Goal: Information Seeking & Learning: Learn about a topic

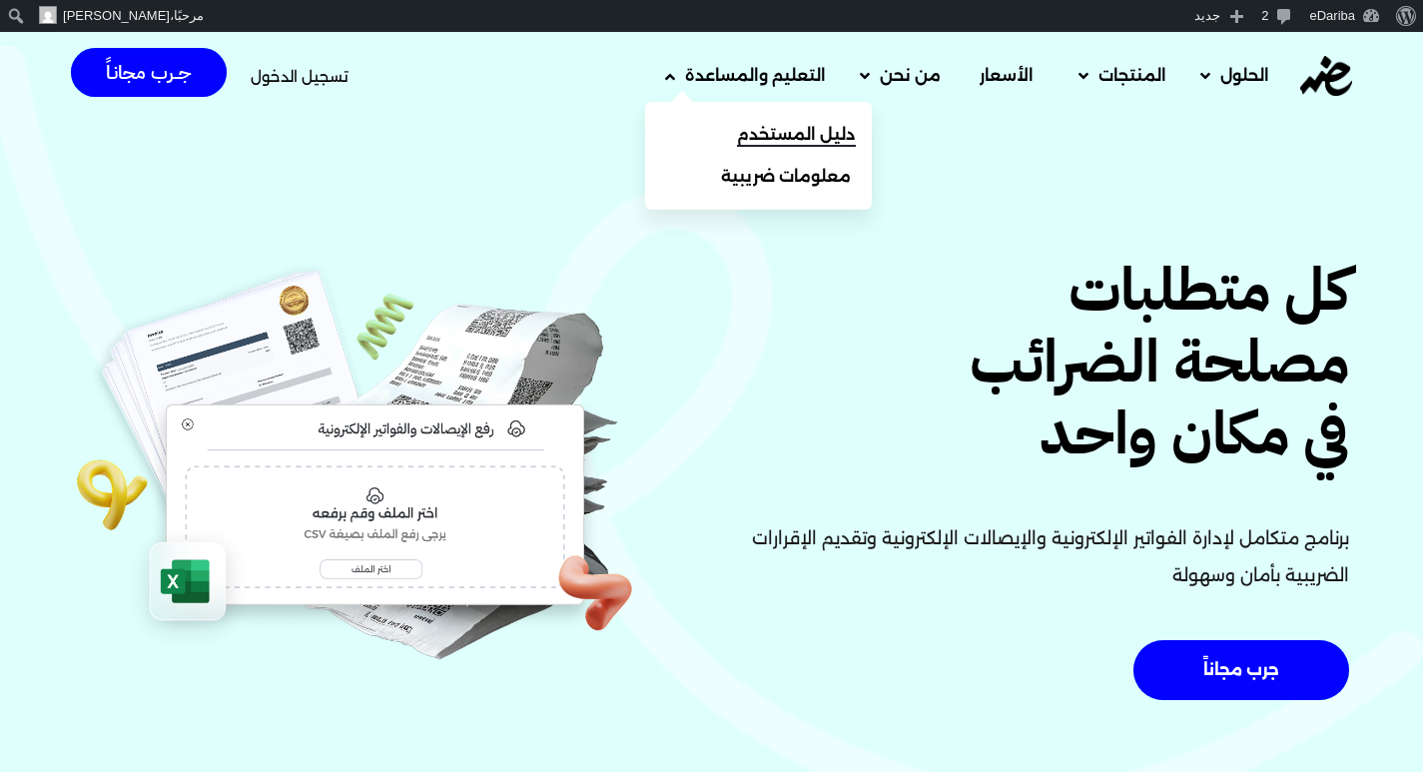
click at [746, 129] on span "دليل المستخدم" at bounding box center [796, 135] width 119 height 24
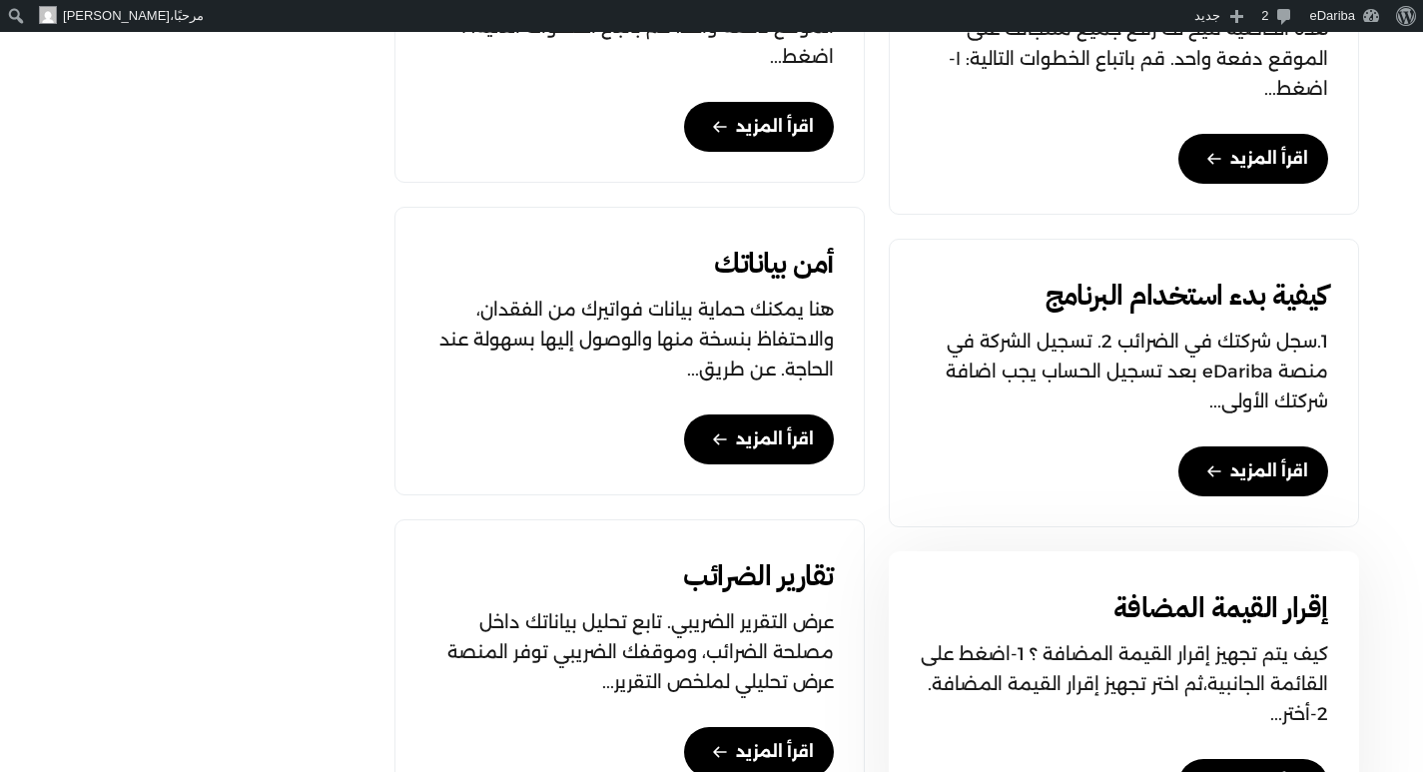
scroll to position [1698, 0]
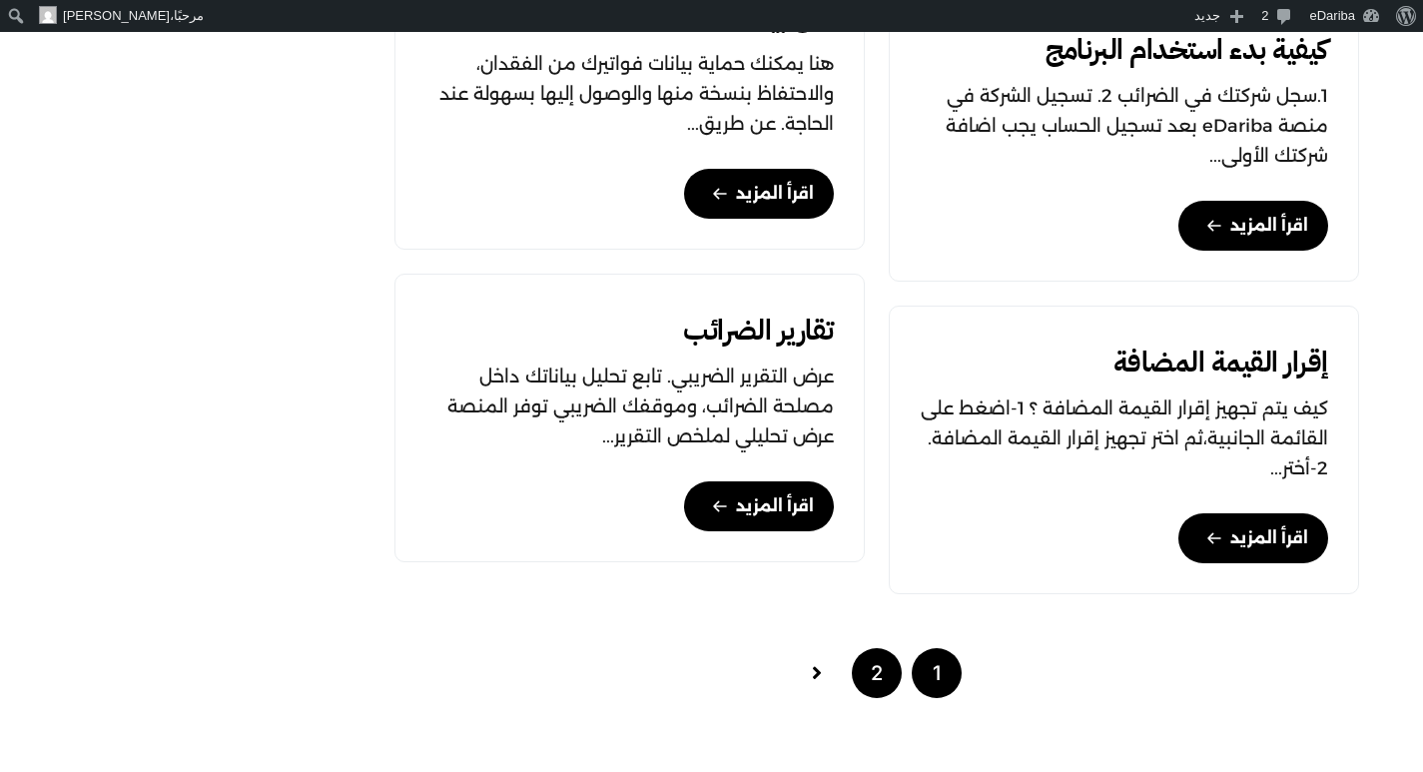
click at [886, 677] on link "2" at bounding box center [877, 673] width 50 height 50
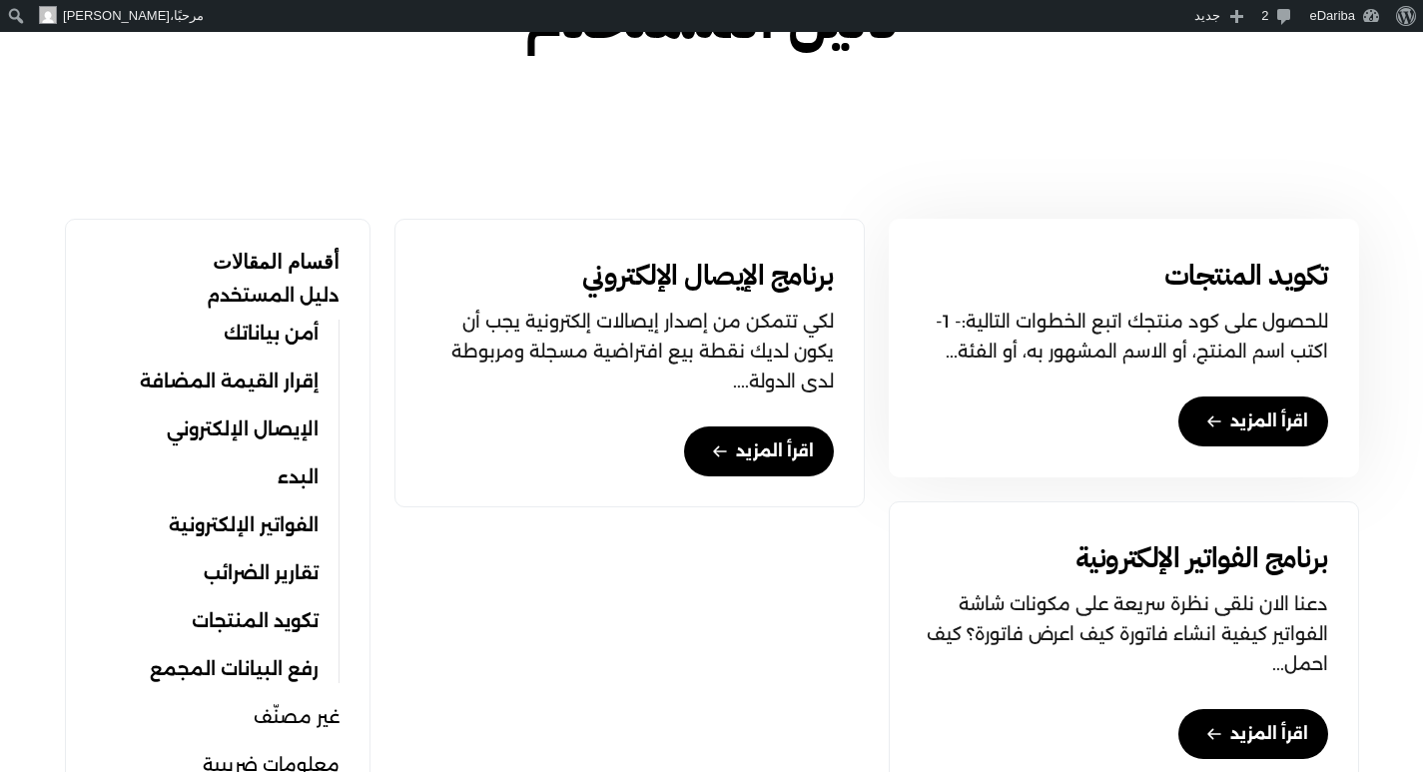
scroll to position [799, 0]
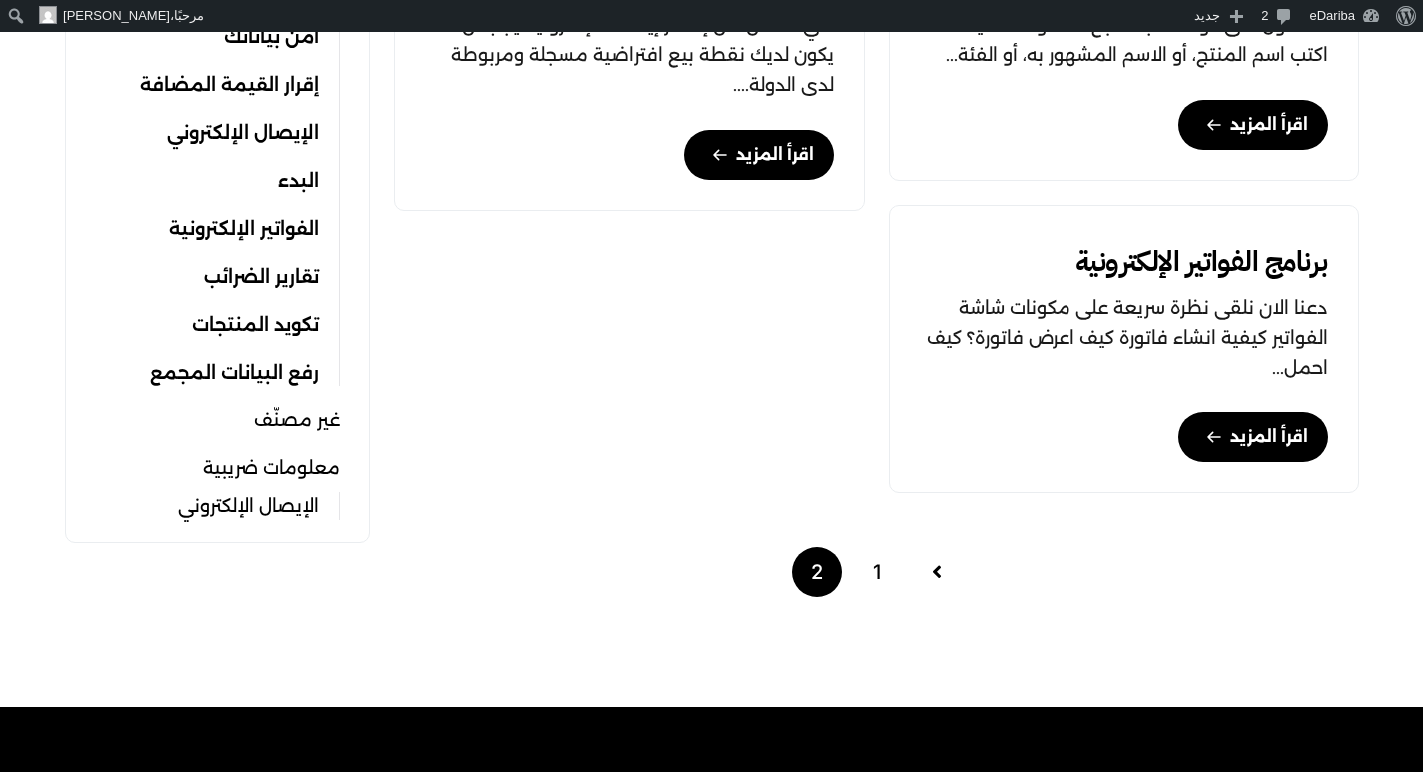
click at [215, 497] on link "الإيصال الإلكتروني" at bounding box center [248, 506] width 141 height 28
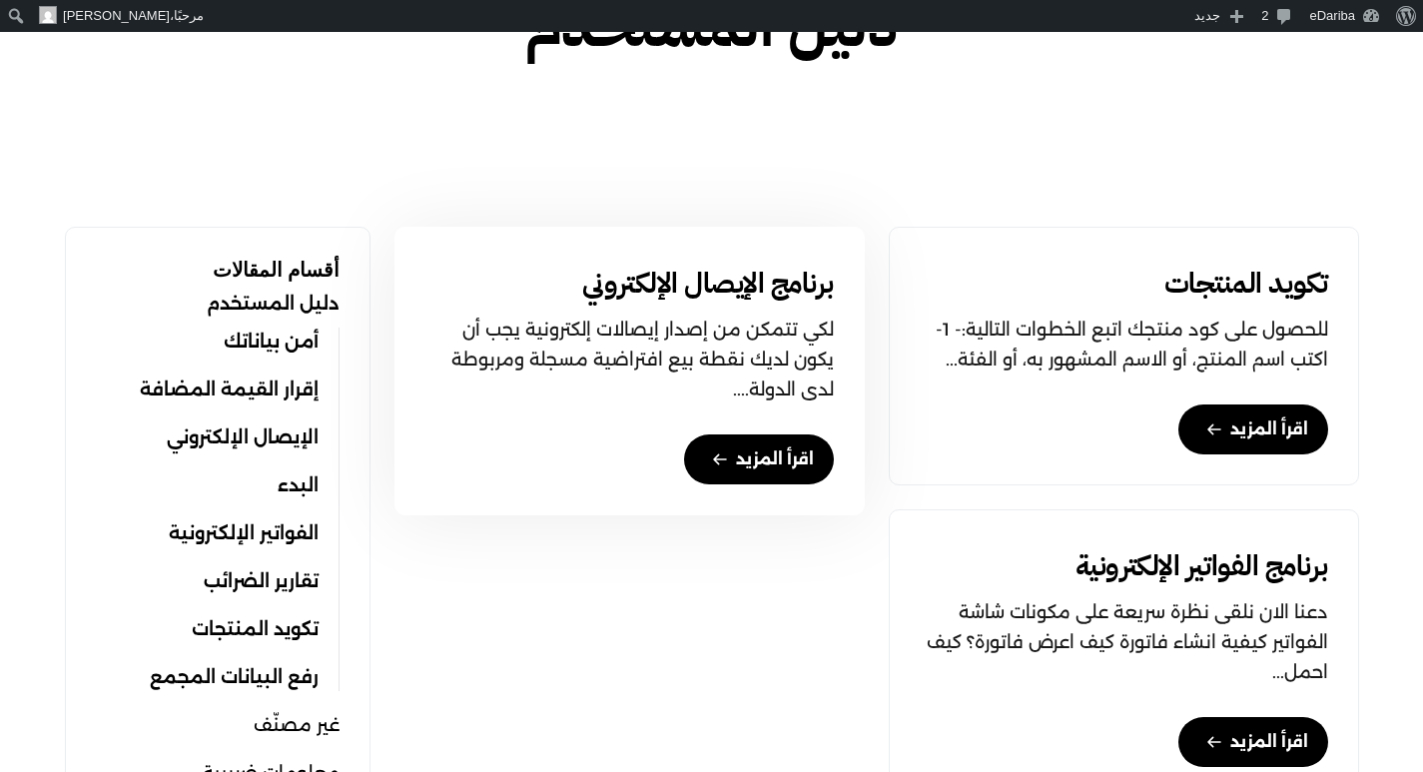
scroll to position [495, 0]
click at [770, 449] on link "اقرأ المزيد" at bounding box center [759, 458] width 150 height 50
